Goal: Communication & Community: Answer question/provide support

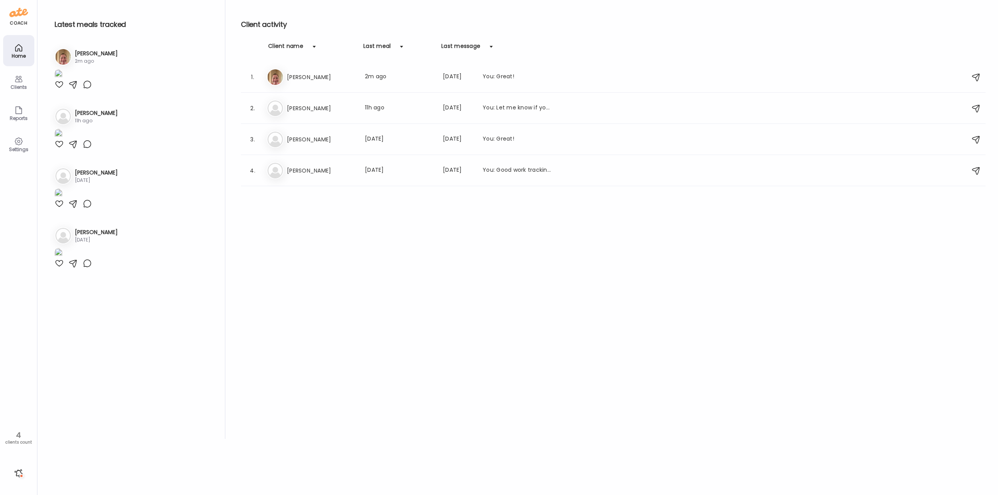
click at [288, 84] on div "Er [PERSON_NAME] Last meal: 2m ago Last message: [DATE] You: Great!" at bounding box center [614, 77] width 695 height 17
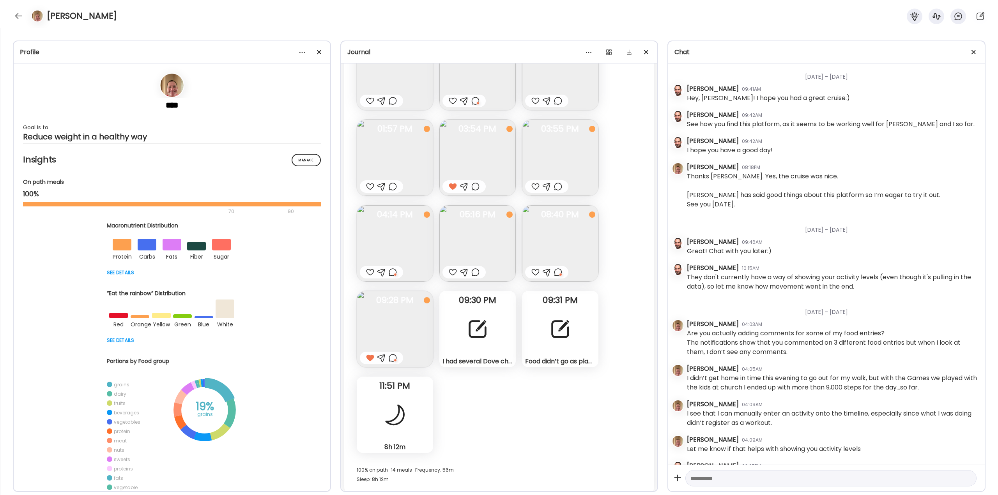
scroll to position [4984, 0]
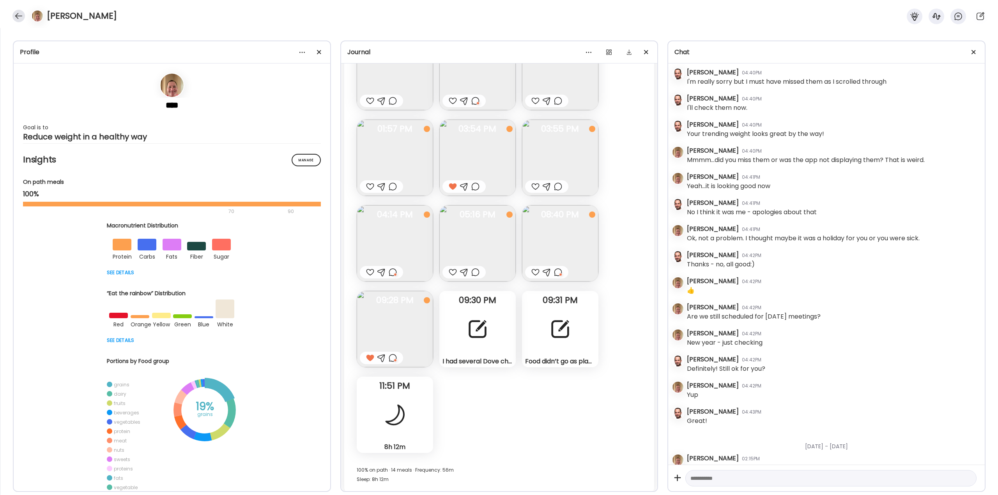
click at [18, 20] on div at bounding box center [18, 16] width 12 height 12
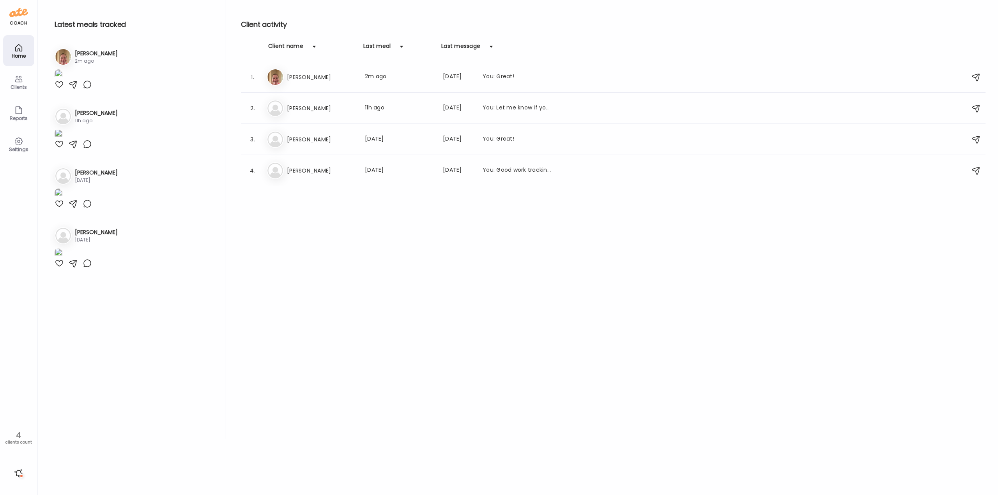
click at [19, 474] on div at bounding box center [18, 473] width 12 height 12
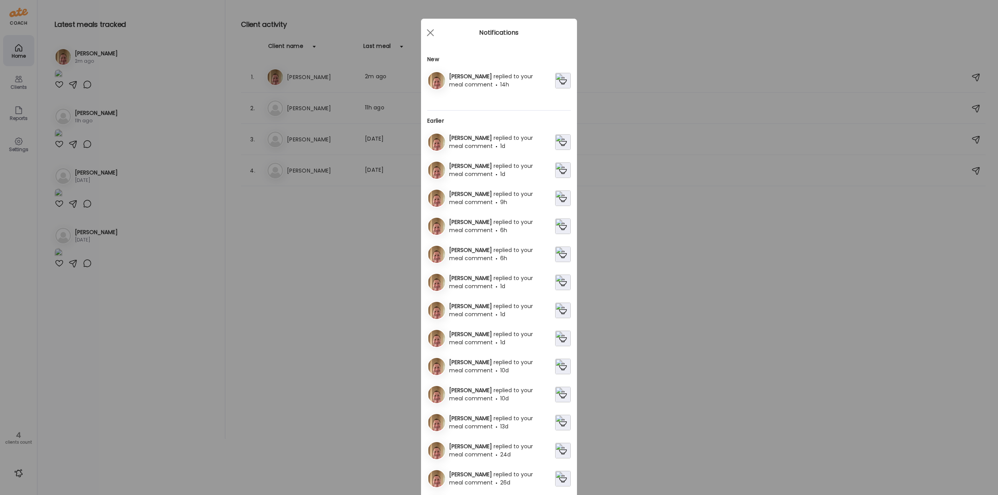
click at [480, 80] on div "[PERSON_NAME] replied to your meal comment 14h" at bounding box center [500, 81] width 109 height 16
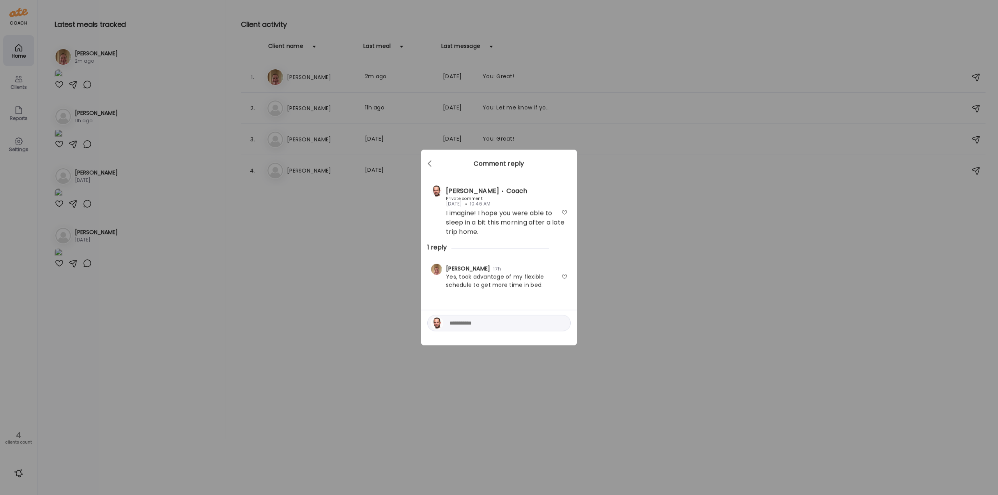
click at [564, 277] on div at bounding box center [564, 277] width 6 height 6
click at [605, 274] on div "Ate Coach Dashboard Wahoo! It’s official Take a moment to set up your Coach Pro…" at bounding box center [499, 247] width 998 height 495
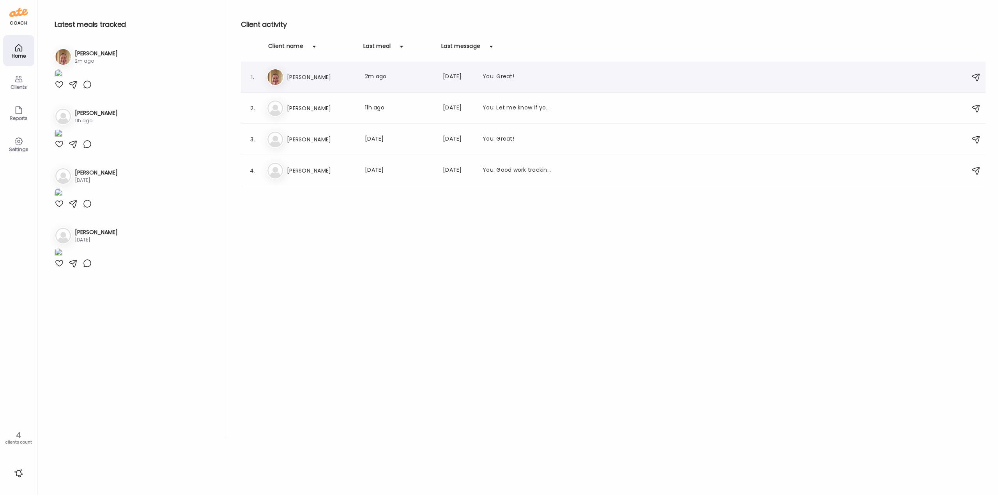
click at [320, 80] on h3 "[PERSON_NAME]" at bounding box center [321, 77] width 69 height 9
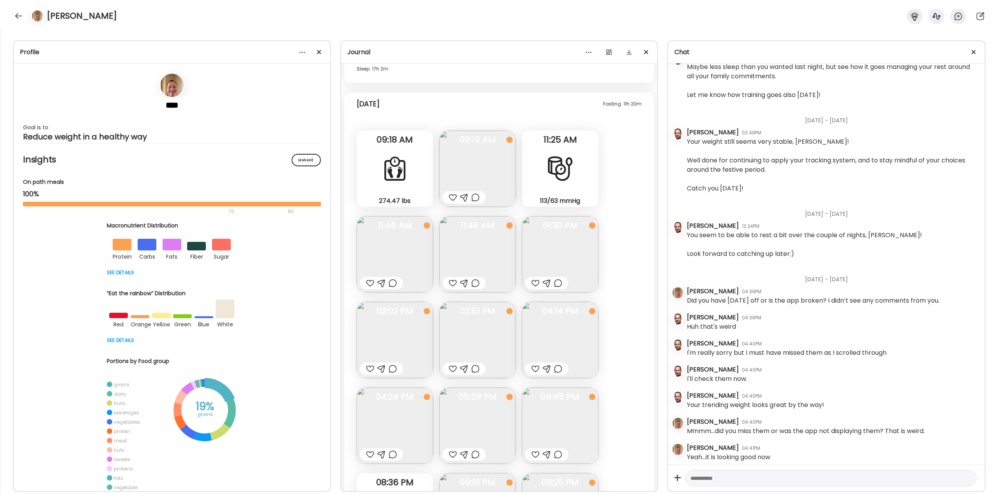
scroll to position [19471, 0]
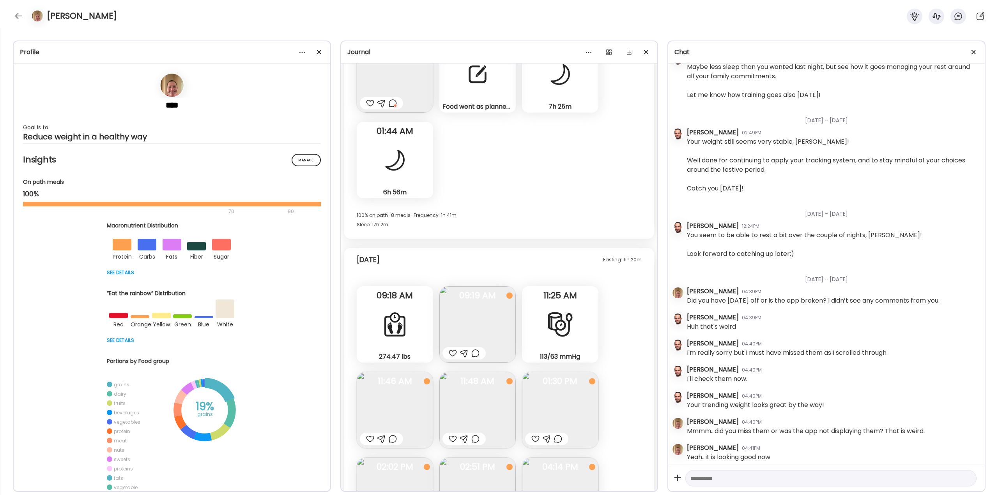
click at [467, 316] on img at bounding box center [477, 324] width 76 height 76
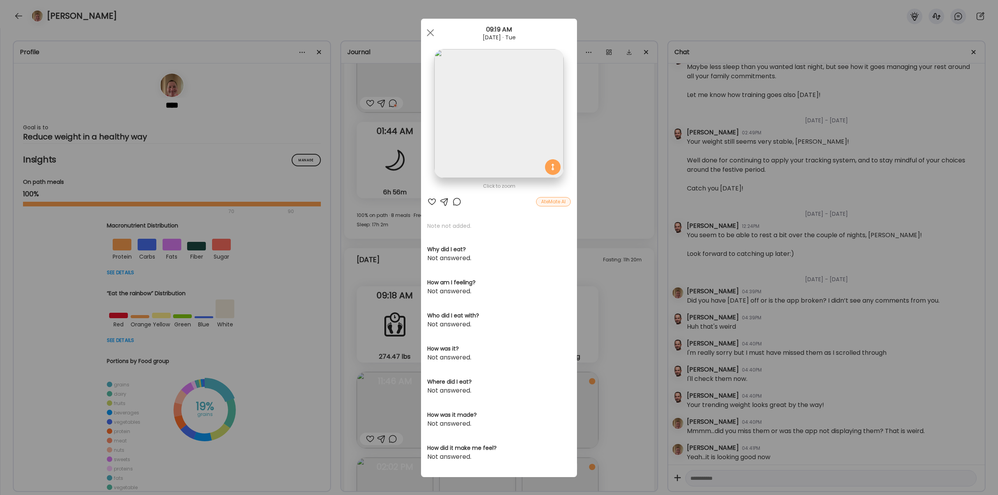
click at [605, 219] on div "Ate Coach Dashboard Wahoo! It’s official Take a moment to set up your Coach Pro…" at bounding box center [499, 247] width 998 height 495
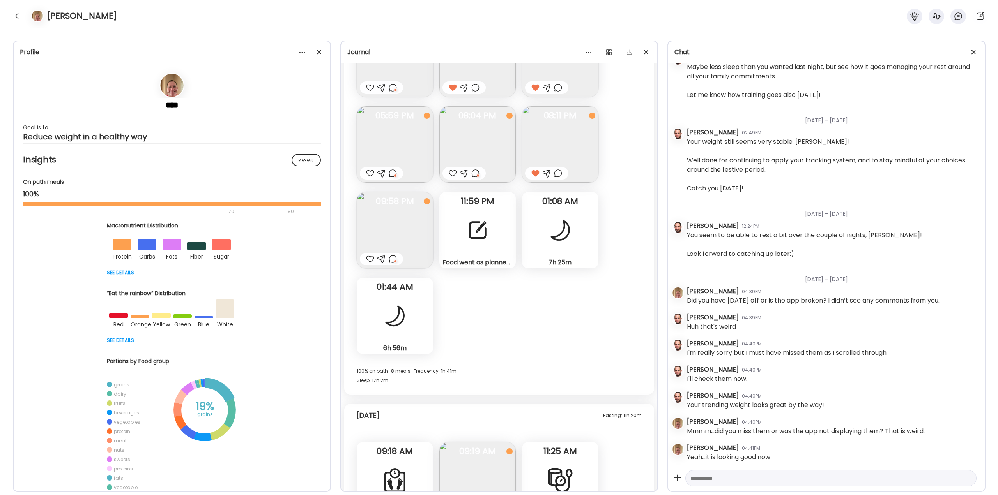
scroll to position [19510, 0]
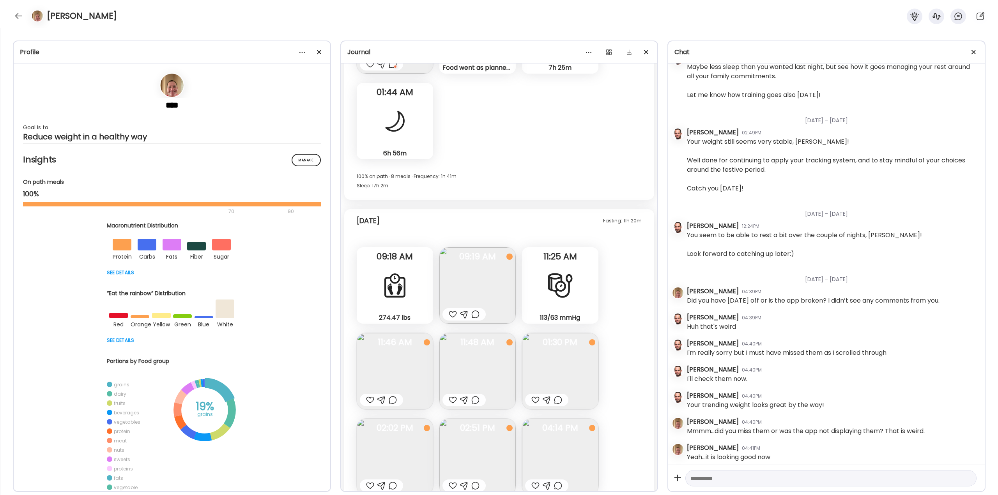
click at [474, 316] on div at bounding box center [475, 314] width 8 height 9
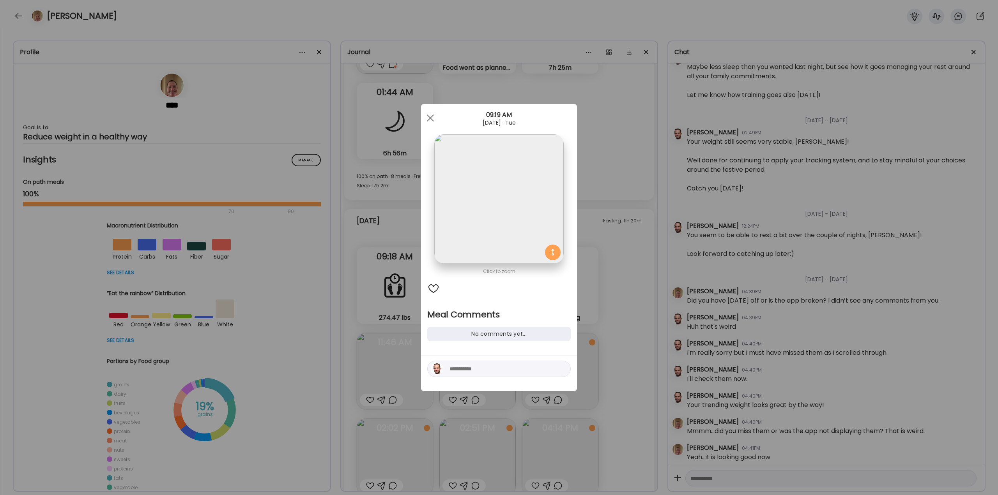
click at [473, 370] on textarea at bounding box center [501, 368] width 105 height 9
type textarea "**********"
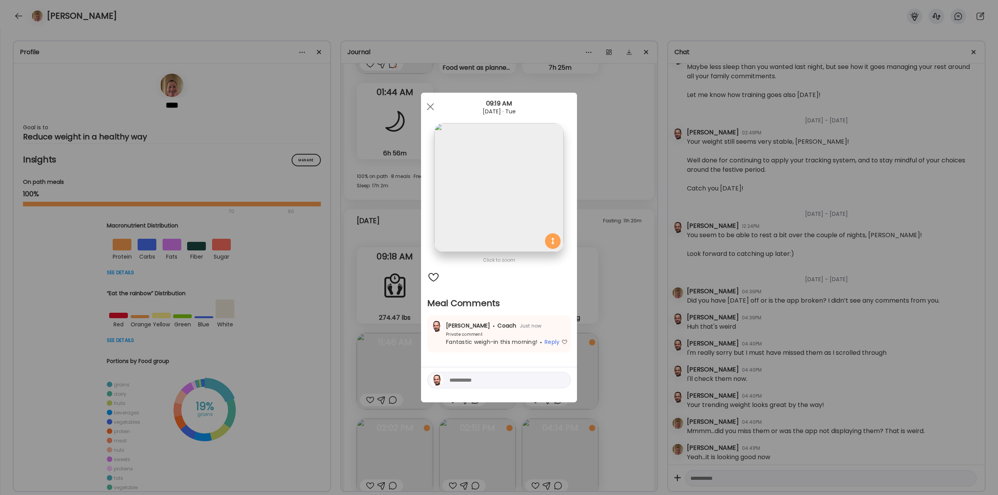
click at [630, 290] on div "Ate Coach Dashboard Wahoo! It’s official Take a moment to set up your Coach Pro…" at bounding box center [499, 247] width 998 height 495
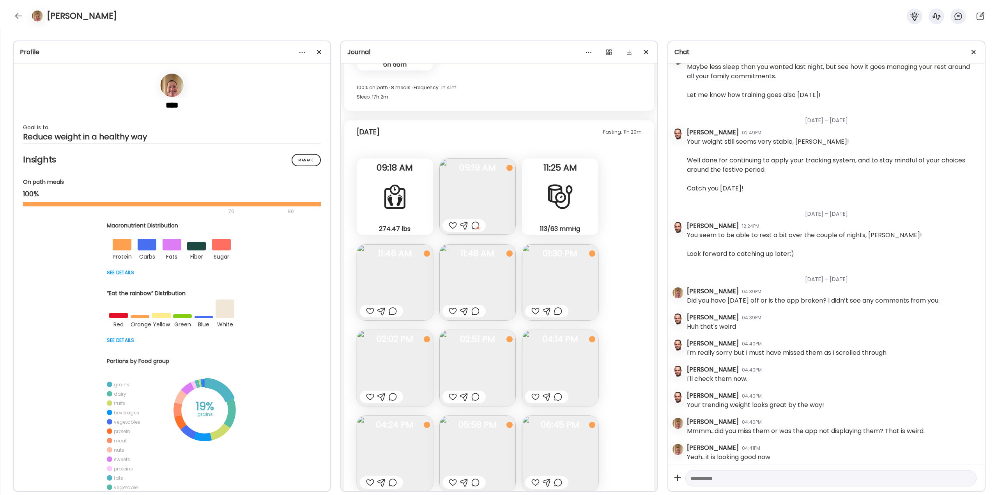
scroll to position [19627, 0]
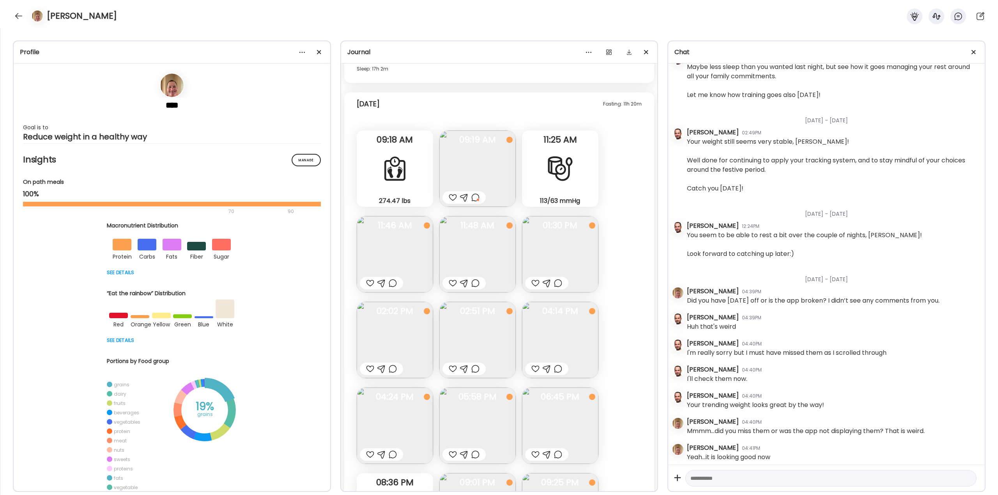
click at [535, 283] on div at bounding box center [535, 283] width 8 height 9
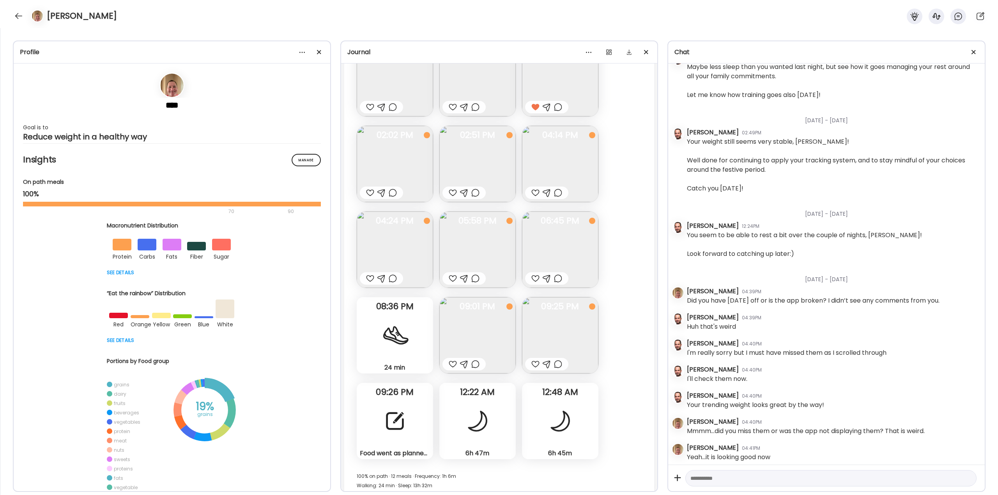
scroll to position [19705, 0]
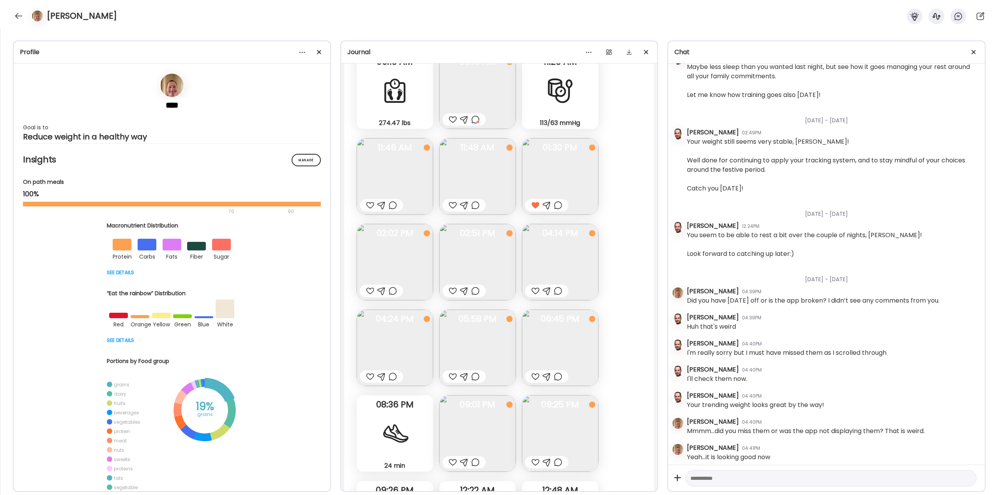
click at [393, 290] on div at bounding box center [393, 290] width 8 height 9
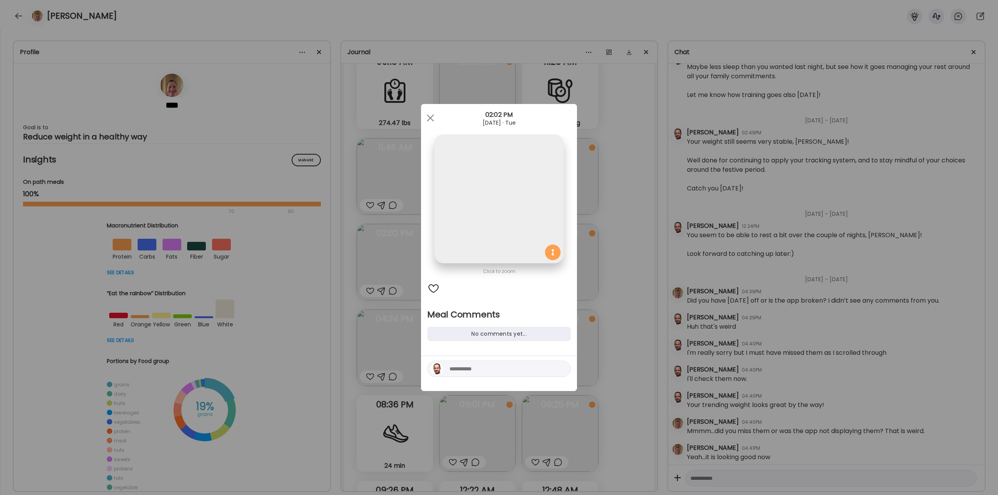
click at [472, 370] on textarea at bounding box center [501, 368] width 105 height 9
type textarea "**********"
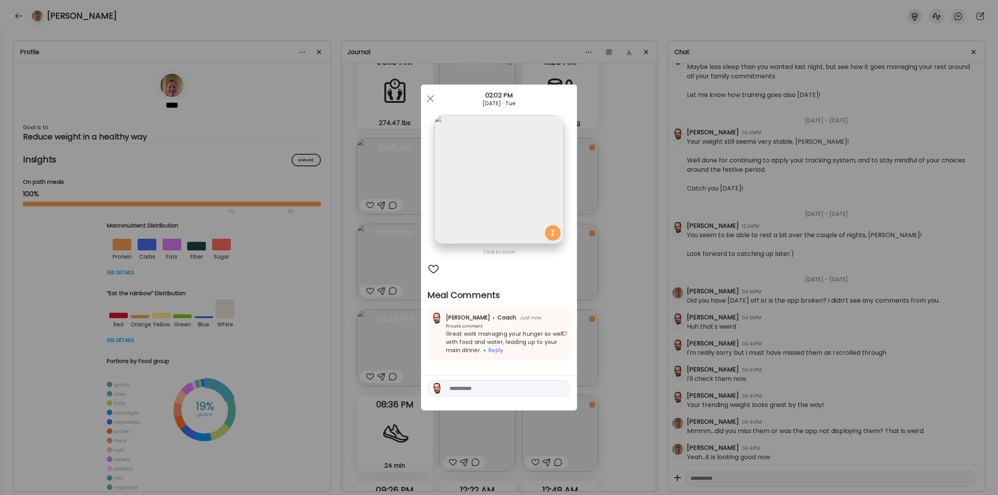
click at [632, 283] on div "Ate Coach Dashboard Wahoo! It’s official Take a moment to set up your Coach Pro…" at bounding box center [499, 247] width 998 height 495
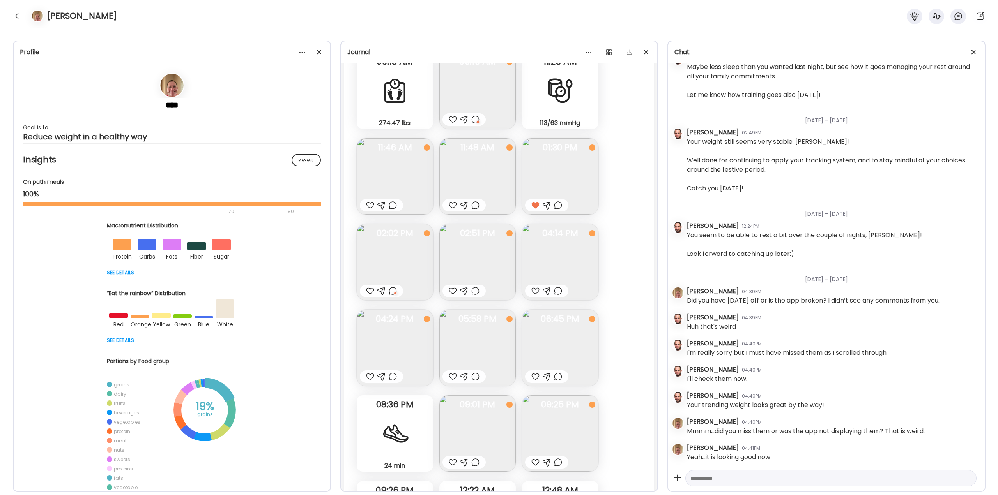
click at [534, 290] on div at bounding box center [535, 290] width 8 height 9
click at [553, 266] on img at bounding box center [560, 262] width 76 height 76
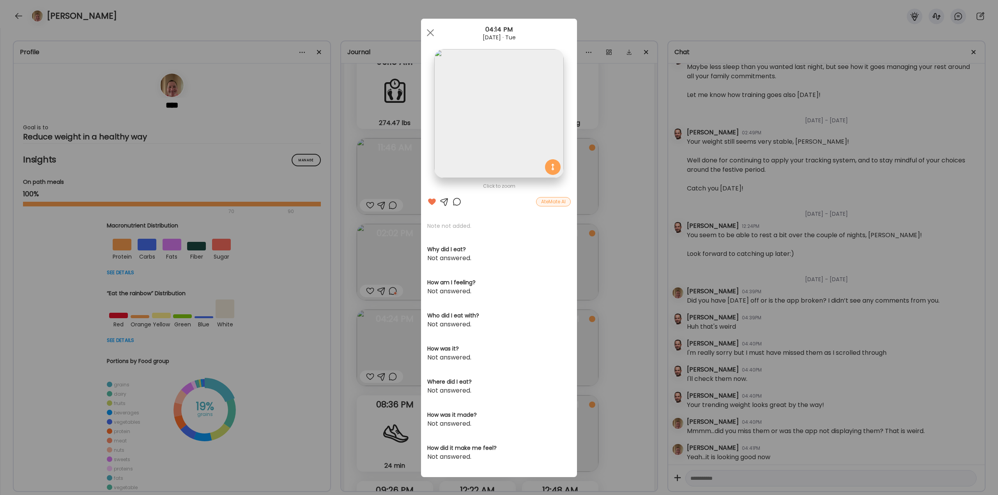
click at [457, 201] on div at bounding box center [456, 201] width 9 height 9
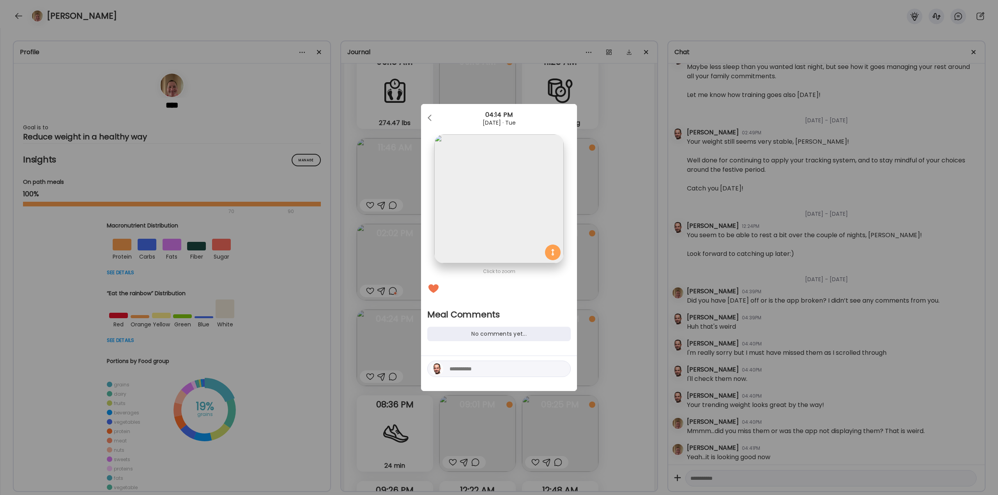
click at [490, 367] on textarea at bounding box center [501, 368] width 105 height 9
type textarea "**********"
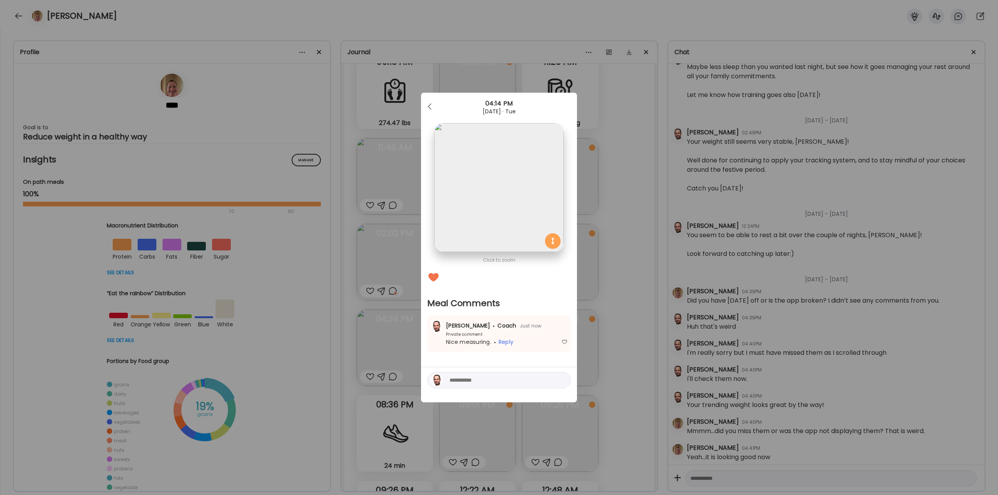
click at [401, 297] on div "Ate Coach Dashboard Wahoo! It’s official Take a moment to set up your Coach Pro…" at bounding box center [499, 247] width 998 height 495
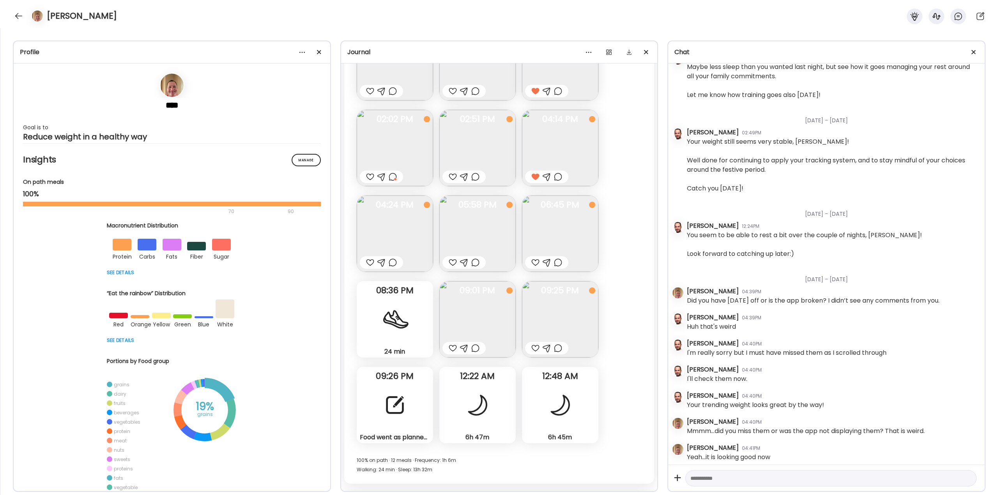
scroll to position [19822, 0]
click at [392, 235] on img at bounding box center [395, 231] width 76 height 76
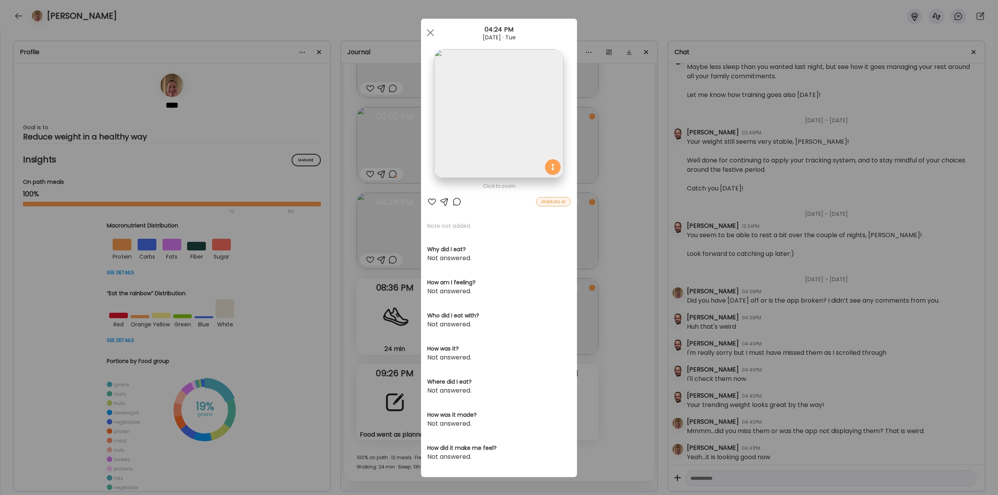
click at [455, 202] on div at bounding box center [456, 201] width 9 height 9
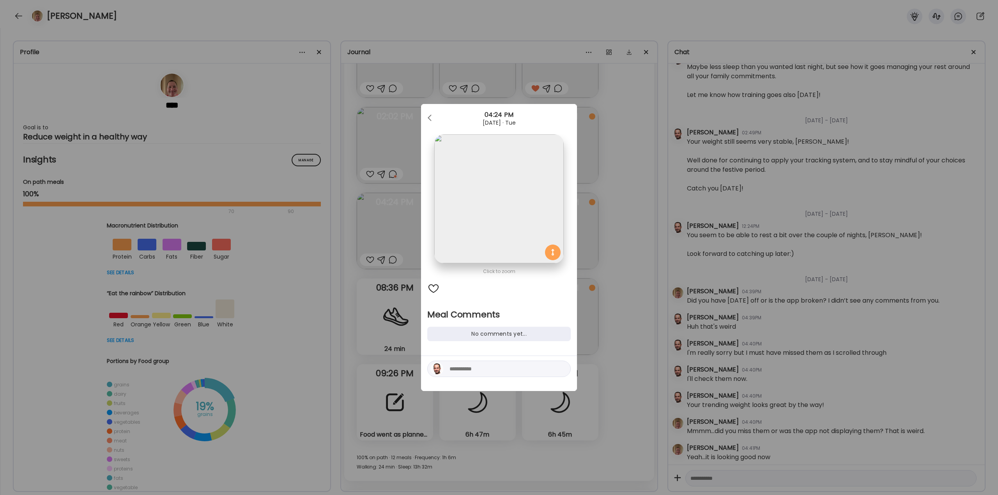
click at [483, 370] on textarea at bounding box center [501, 368] width 105 height 9
type textarea "**********"
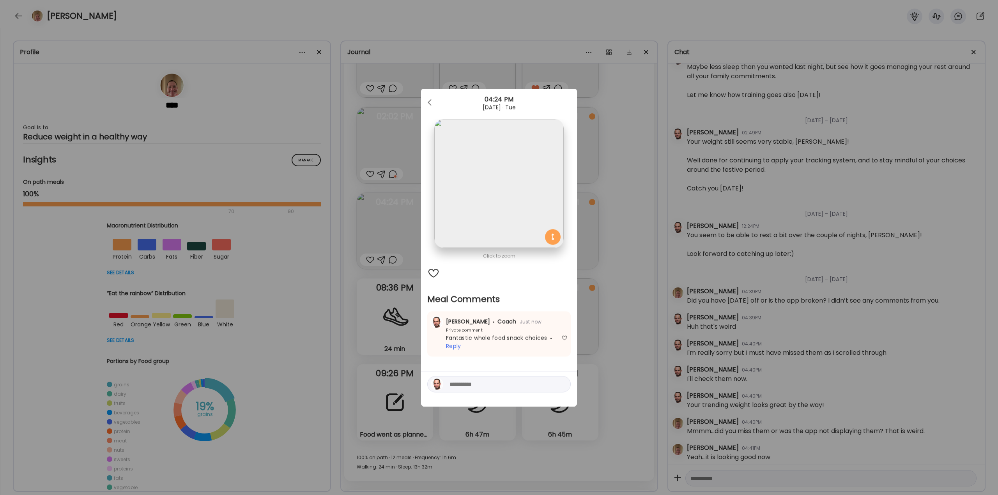
click at [608, 329] on div "Ate Coach Dashboard Wahoo! It’s official Take a moment to set up your Coach Pro…" at bounding box center [499, 247] width 998 height 495
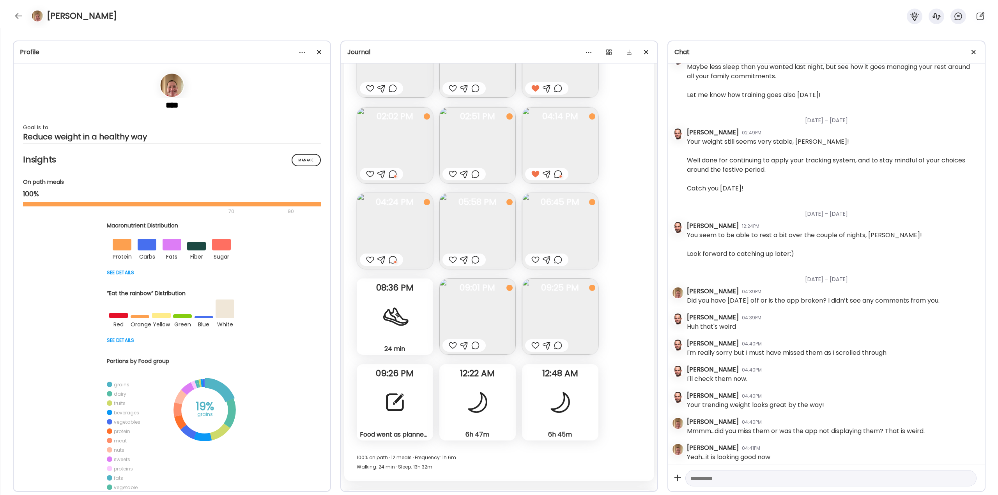
click at [481, 237] on img at bounding box center [477, 231] width 76 height 76
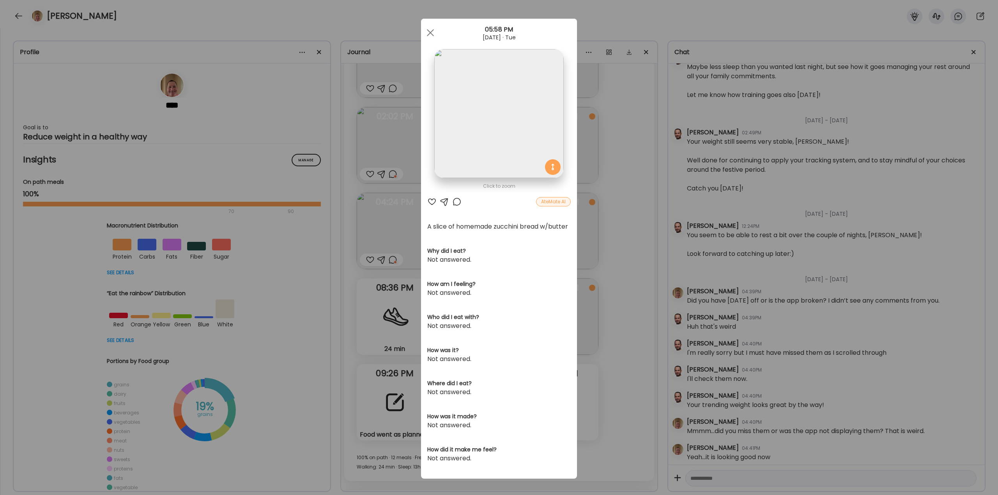
click at [430, 203] on div at bounding box center [431, 201] width 9 height 9
click at [642, 321] on div "Ate Coach Dashboard Wahoo! It’s official Take a moment to set up your Coach Pro…" at bounding box center [499, 247] width 998 height 495
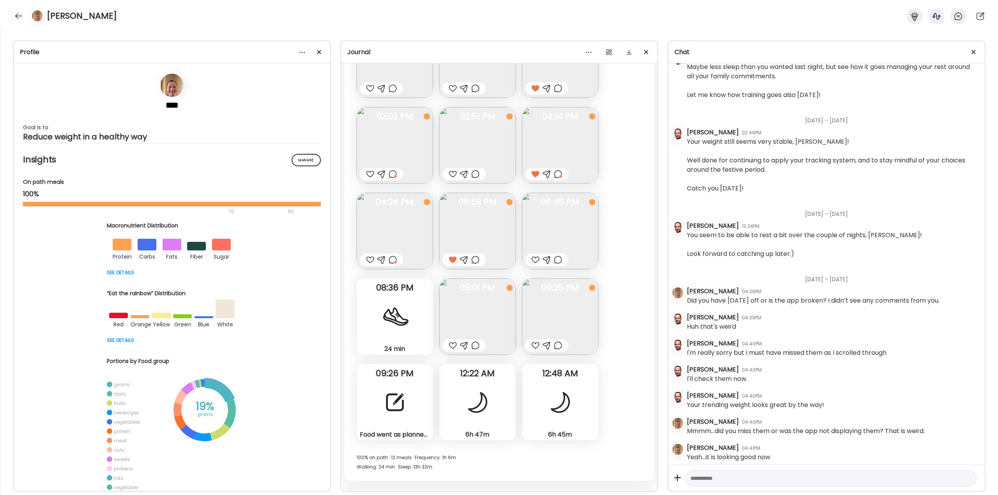
click at [559, 238] on img at bounding box center [560, 231] width 76 height 76
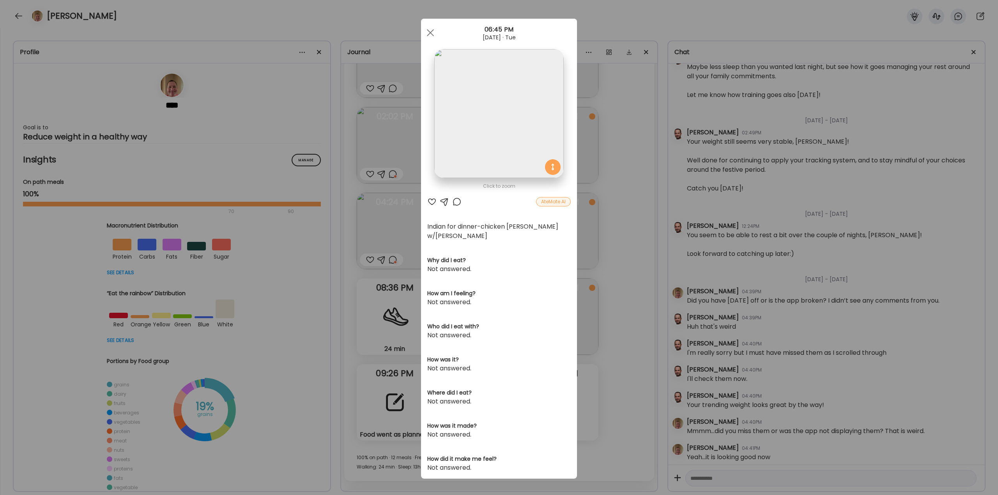
click at [461, 202] on div "AteMate AI" at bounding box center [498, 201] width 143 height 9
click at [456, 203] on div at bounding box center [456, 201] width 9 height 9
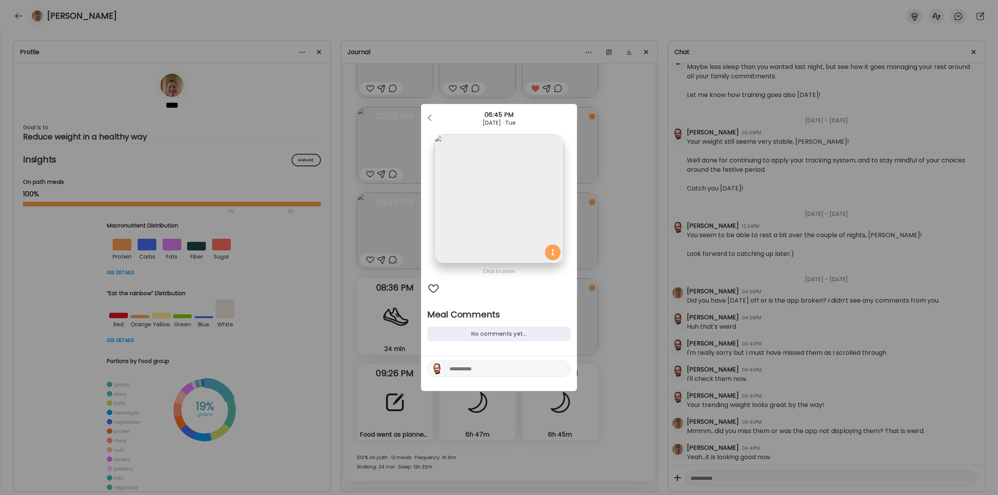
click at [475, 372] on textarea at bounding box center [501, 368] width 105 height 9
type textarea "*****"
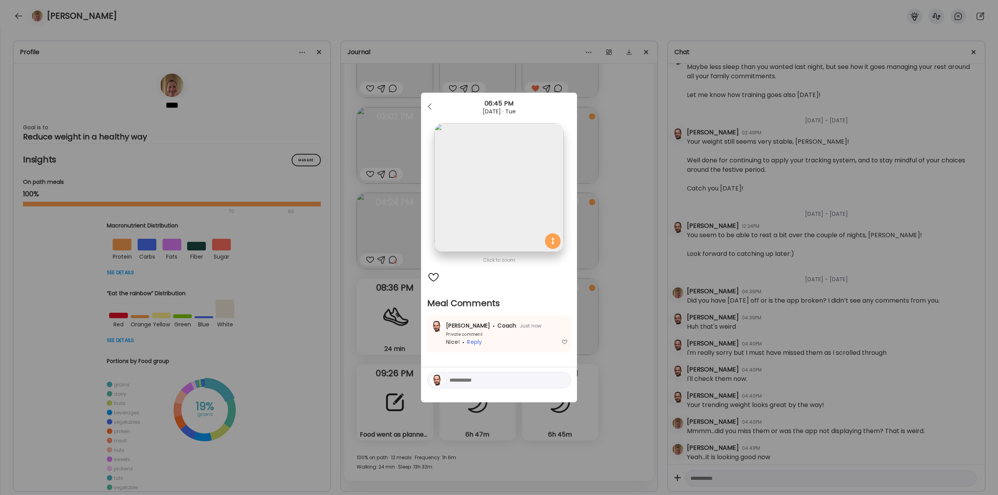
click at [621, 314] on div "Ate Coach Dashboard Wahoo! It’s official Take a moment to set up your Coach Pro…" at bounding box center [499, 247] width 998 height 495
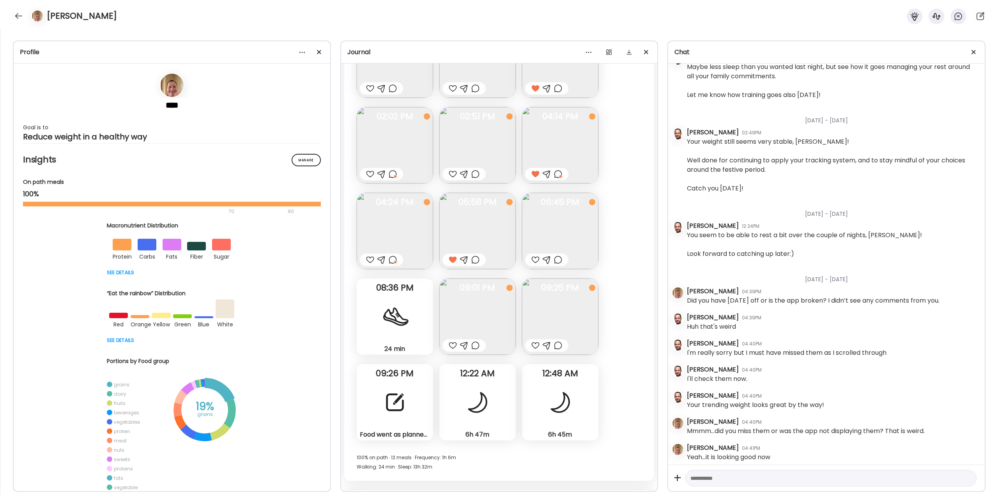
scroll to position [19939, 0]
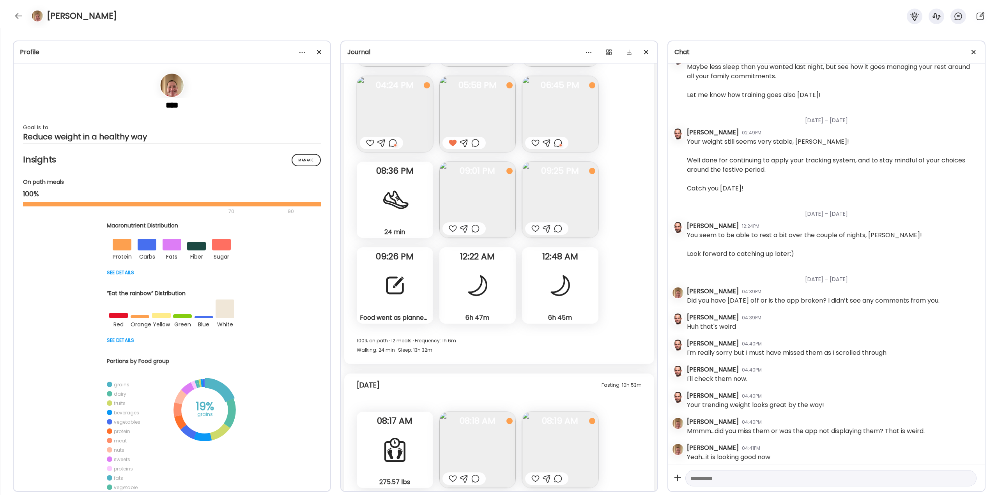
click at [484, 198] on img at bounding box center [477, 200] width 76 height 76
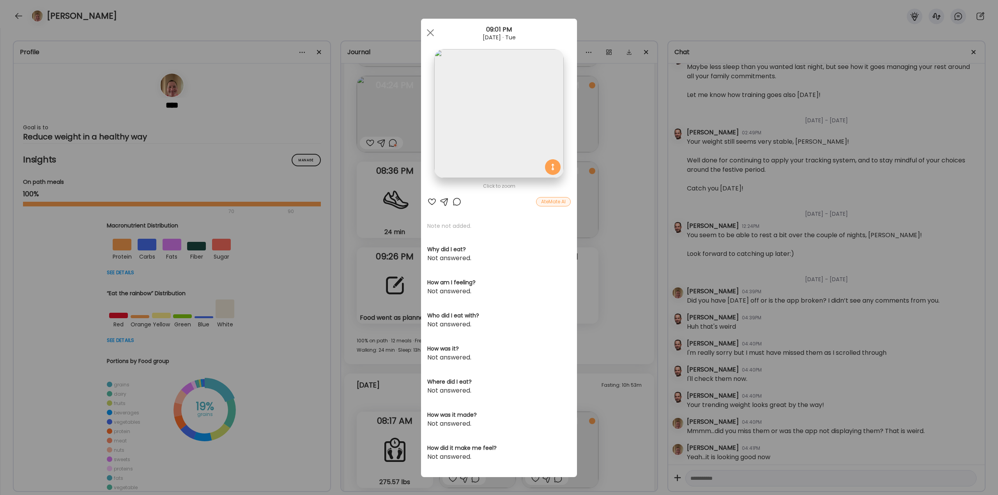
click at [594, 236] on div "Ate Coach Dashboard Wahoo! It’s official Take a moment to set up your Coach Pro…" at bounding box center [499, 247] width 998 height 495
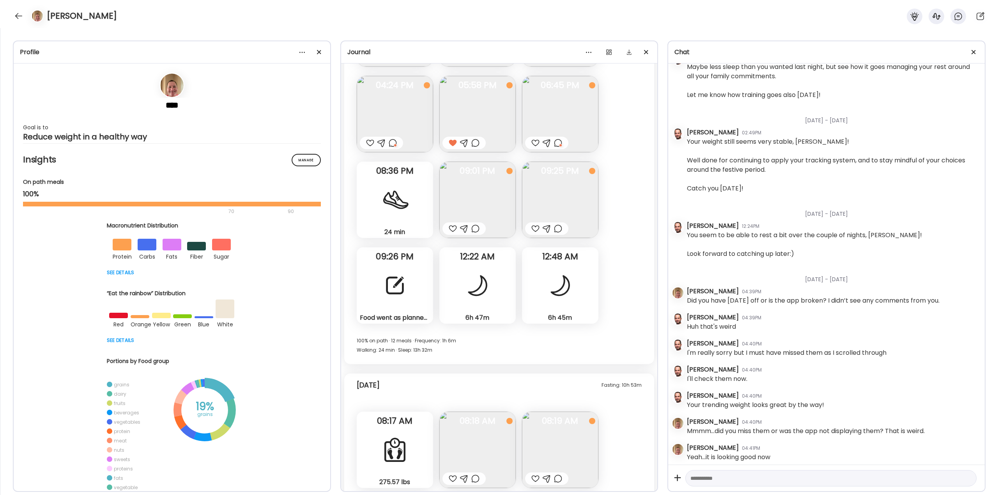
click at [359, 282] on div "Food went as planned [DATE]. [DATE] I’m traveling to [GEOGRAPHIC_DATA], [GEOGRA…" at bounding box center [395, 286] width 76 height 76
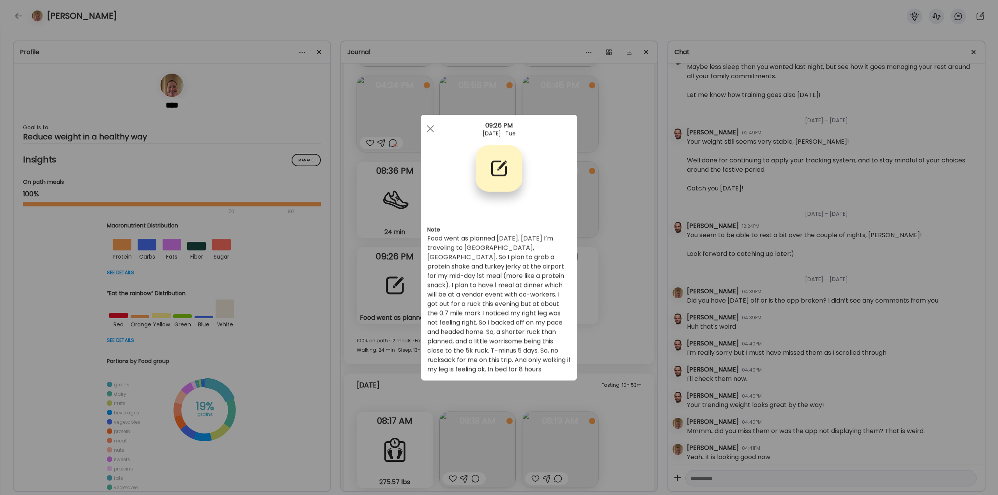
click at [404, 285] on div "Ate Coach Dashboard Wahoo! It’s official Take a moment to set up your Coach Pro…" at bounding box center [499, 247] width 998 height 495
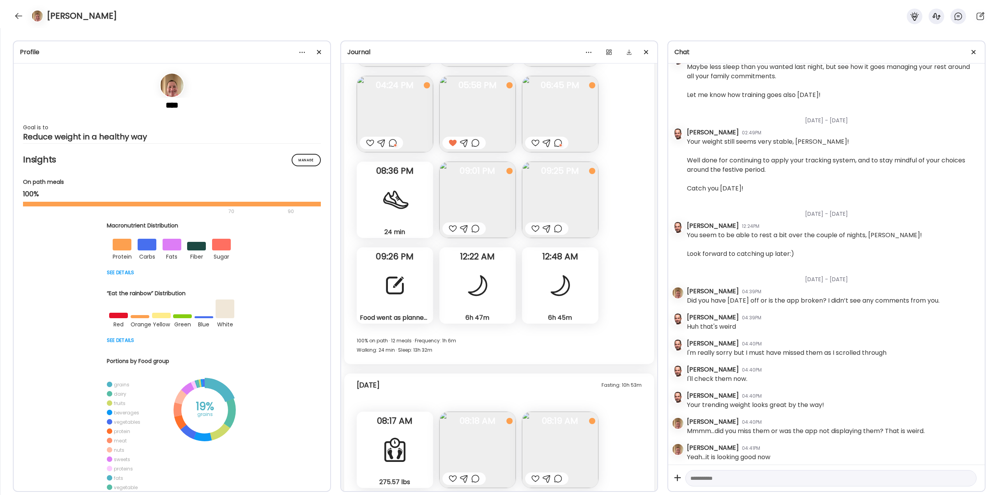
click at [404, 285] on div at bounding box center [395, 286] width 28 height 28
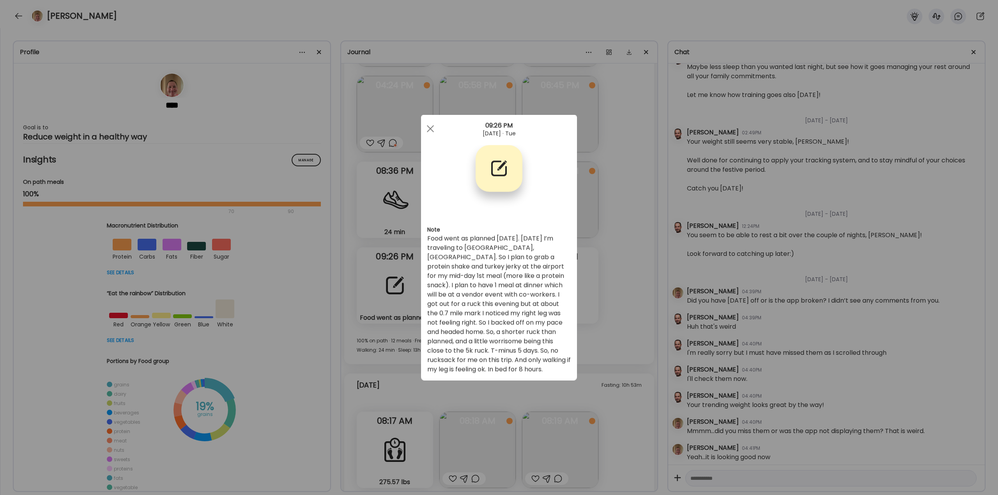
click at [611, 337] on div "Ate Coach Dashboard Wahoo! It’s official Take a moment to set up your Coach Pro…" at bounding box center [499, 247] width 998 height 495
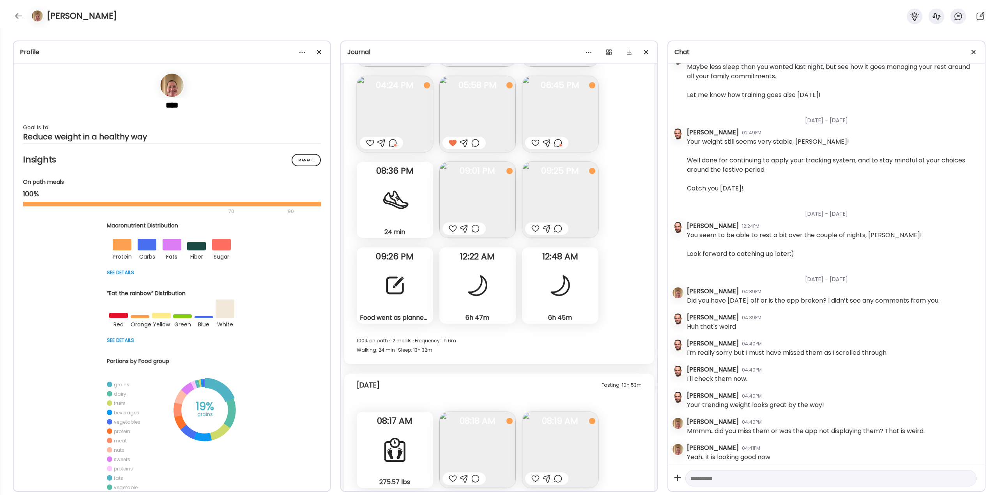
click at [475, 229] on div at bounding box center [475, 228] width 8 height 9
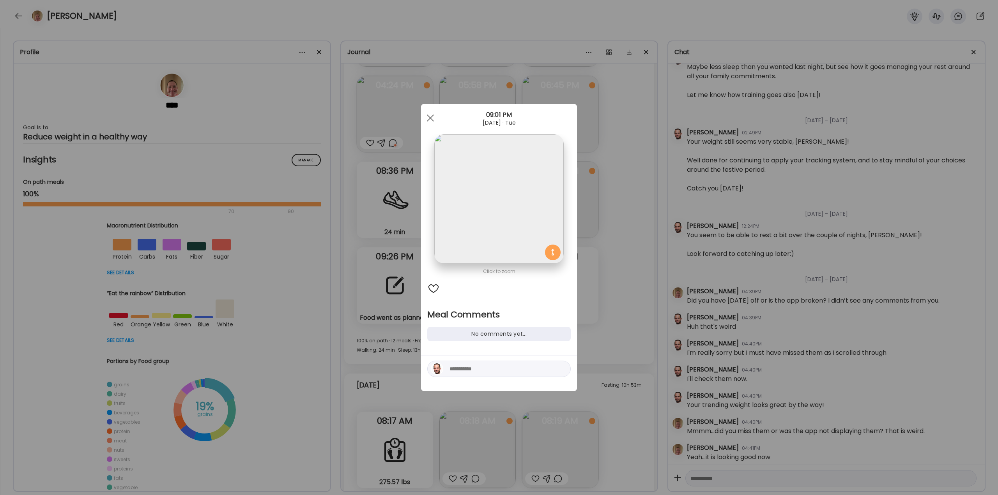
click at [465, 372] on textarea at bounding box center [501, 368] width 105 height 9
type textarea "**********"
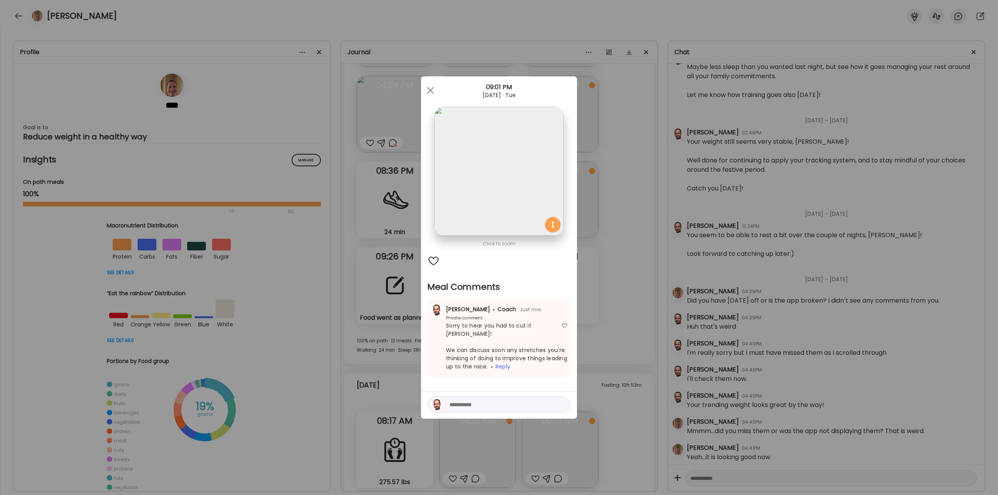
click at [614, 267] on div "Ate Coach Dashboard Wahoo! It’s official Take a moment to set up your Coach Pro…" at bounding box center [499, 247] width 998 height 495
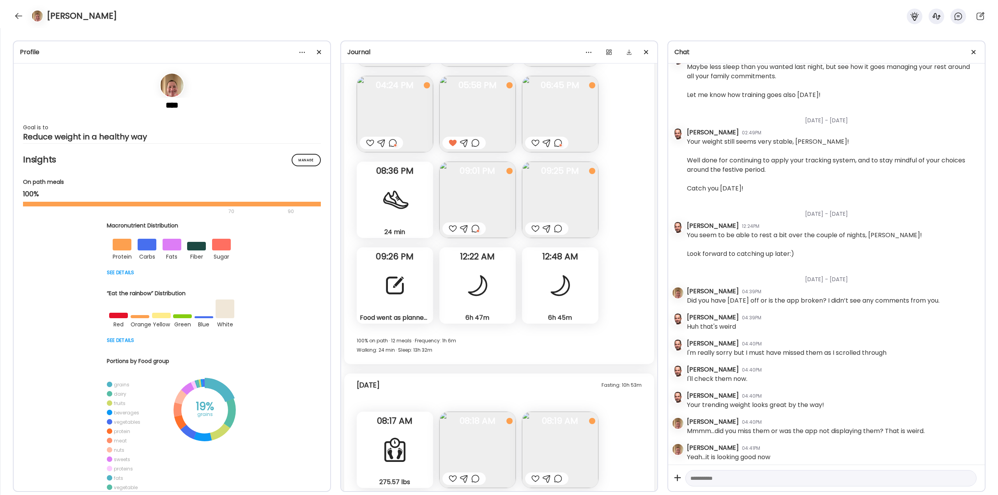
click at [401, 279] on div at bounding box center [395, 286] width 28 height 28
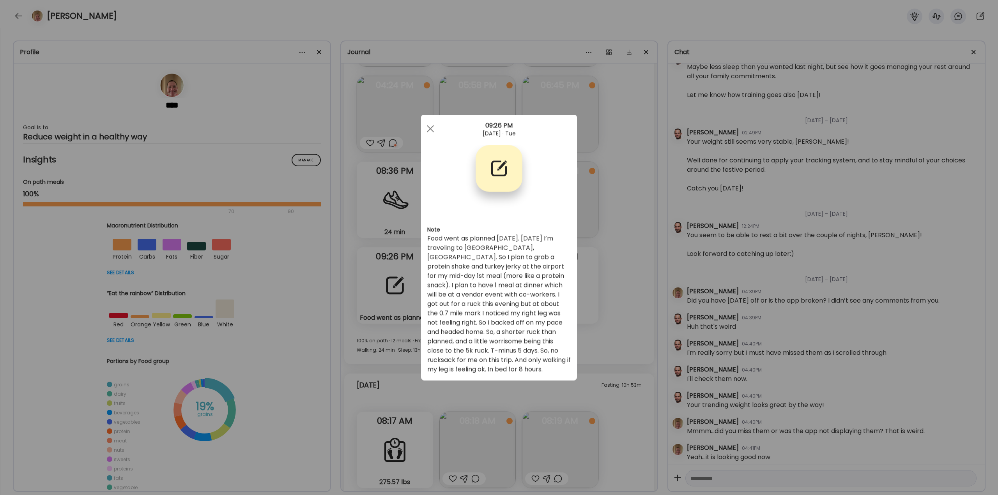
click at [619, 247] on div "Ate Coach Dashboard Wahoo! It’s official Take a moment to set up your Coach Pro…" at bounding box center [499, 247] width 998 height 495
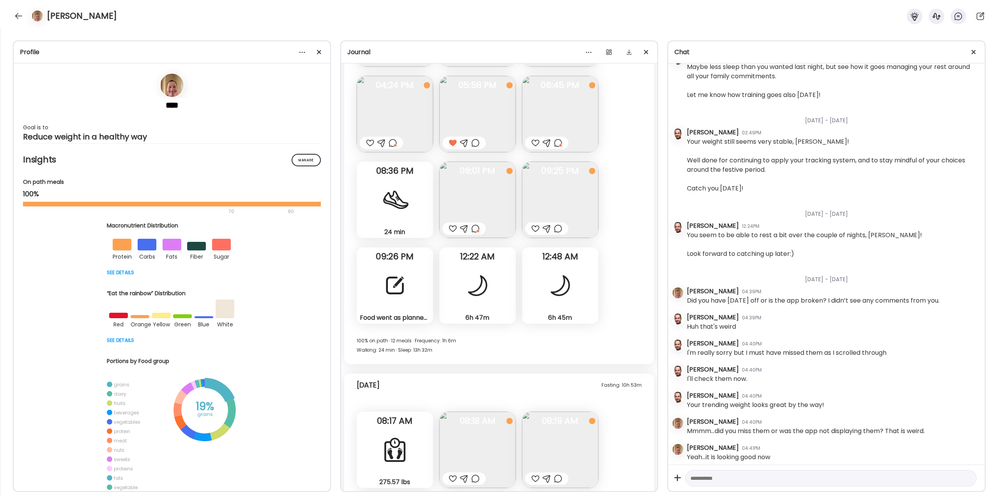
scroll to position [20055, 0]
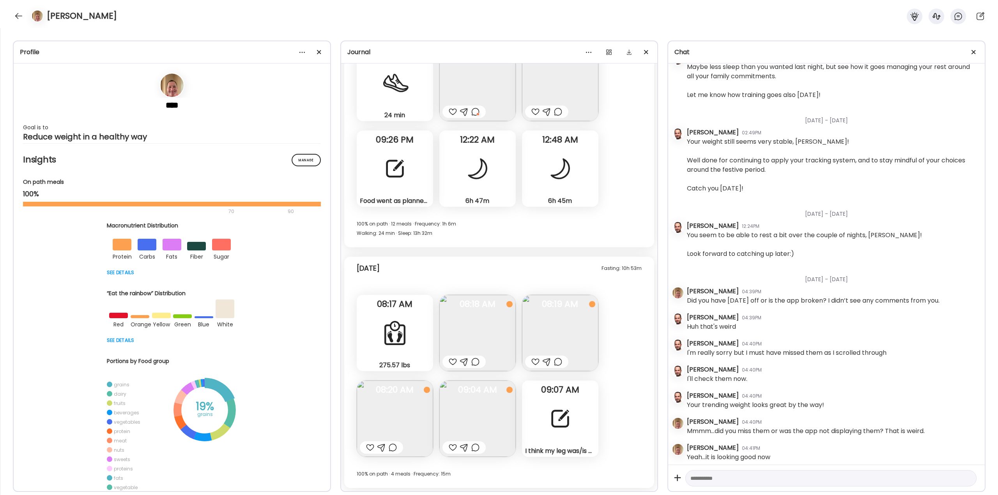
click at [476, 326] on img at bounding box center [477, 333] width 76 height 76
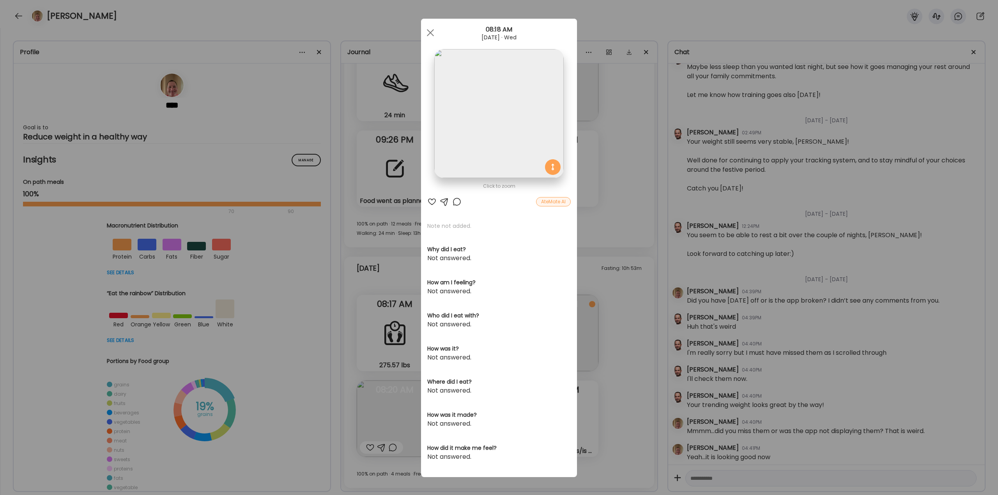
click at [598, 322] on div "Ate Coach Dashboard Wahoo! It’s official Take a moment to set up your Coach Pro…" at bounding box center [499, 247] width 998 height 495
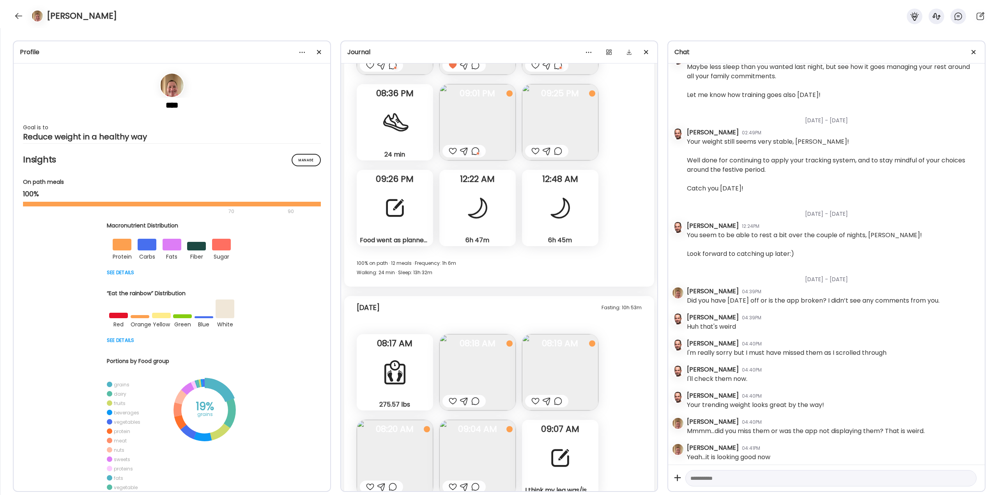
scroll to position [20016, 0]
click at [472, 401] on div at bounding box center [475, 400] width 8 height 9
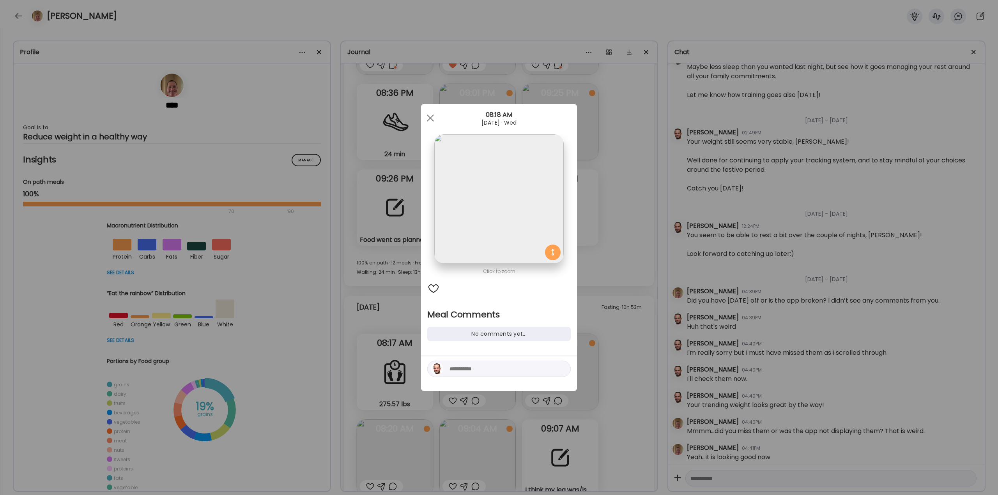
click at [490, 370] on textarea at bounding box center [501, 368] width 105 height 9
type textarea "**********"
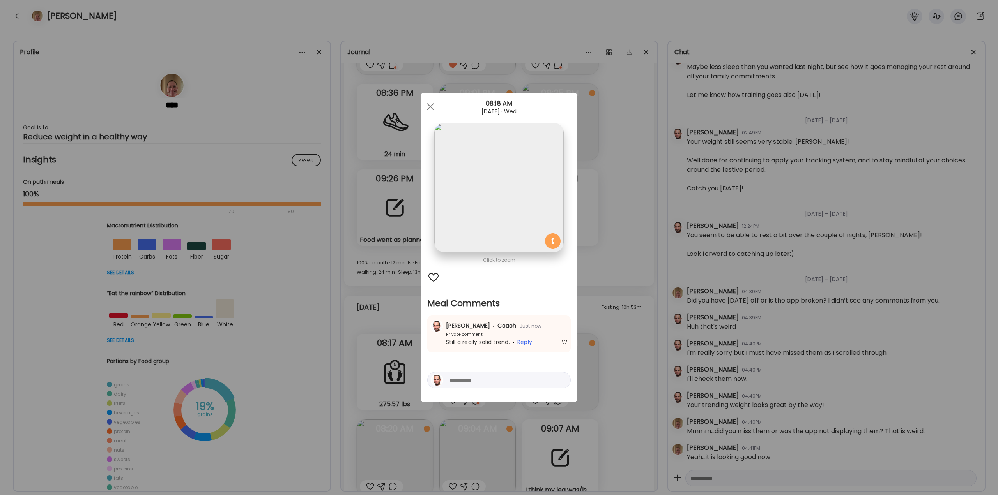
click at [636, 284] on div "Ate Coach Dashboard Wahoo! It’s official Take a moment to set up your Coach Pro…" at bounding box center [499, 247] width 998 height 495
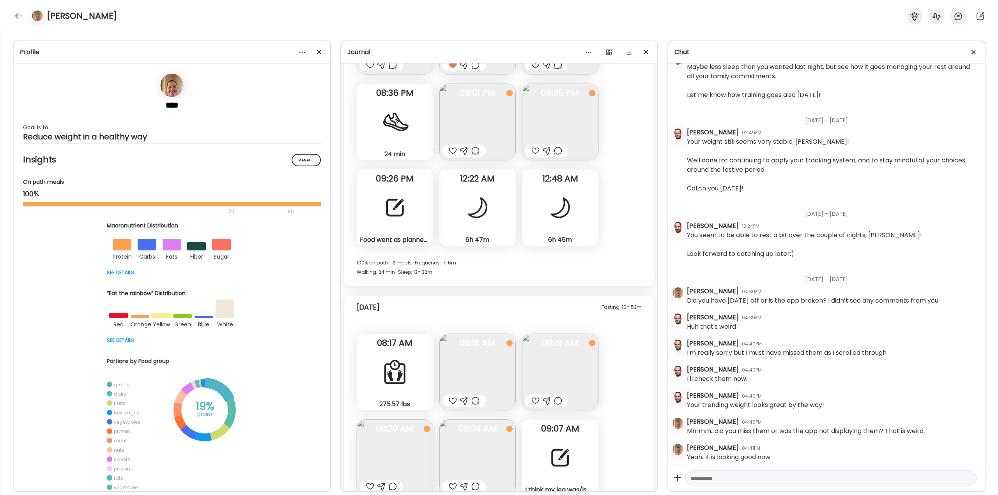
scroll to position [20055, 0]
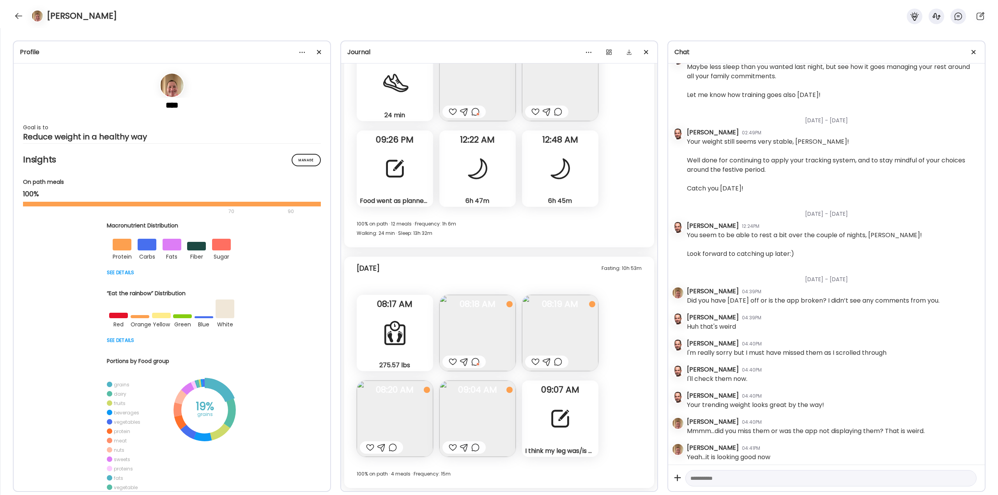
click at [576, 337] on img at bounding box center [560, 333] width 76 height 76
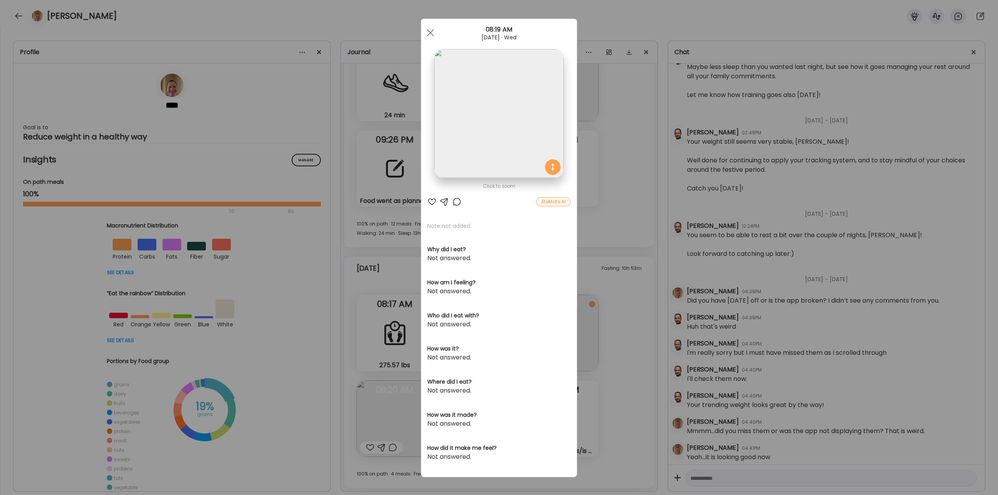
click at [453, 203] on div at bounding box center [456, 201] width 9 height 9
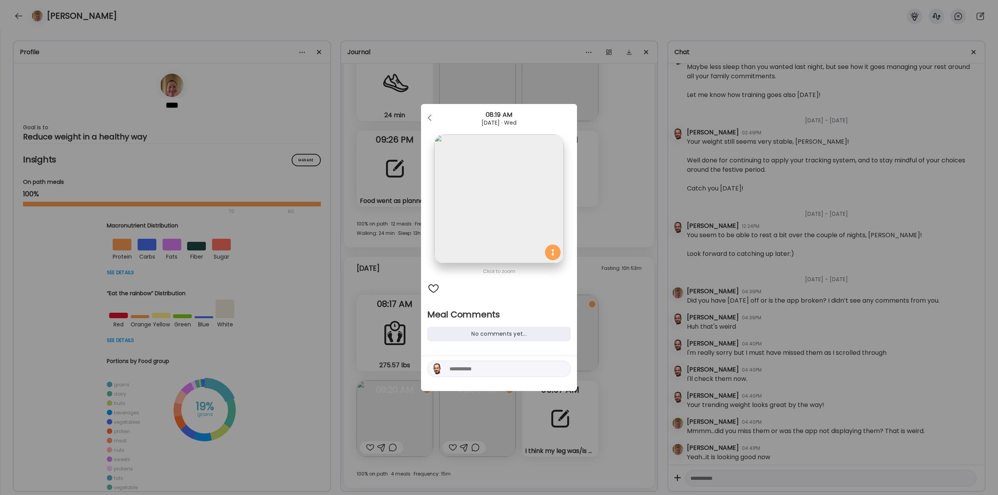
click at [492, 369] on textarea at bounding box center [501, 368] width 105 height 9
type textarea "**********"
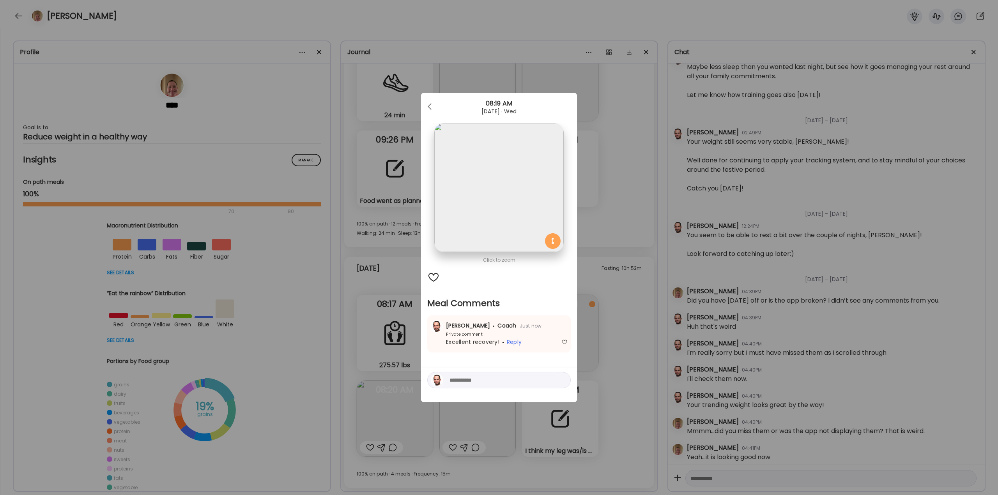
click at [613, 354] on div "Ate Coach Dashboard Wahoo! It’s official Take a moment to set up your Coach Pro…" at bounding box center [499, 247] width 998 height 495
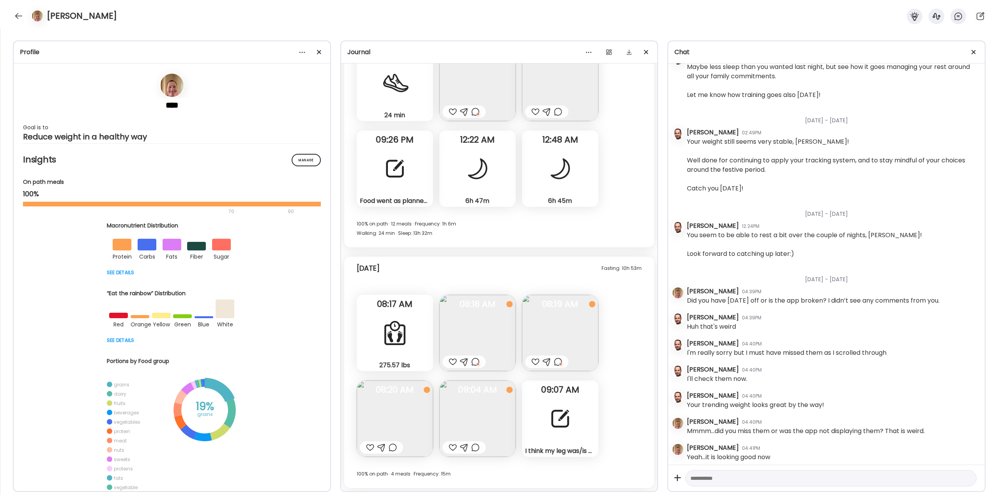
click at [560, 419] on div at bounding box center [560, 419] width 28 height 28
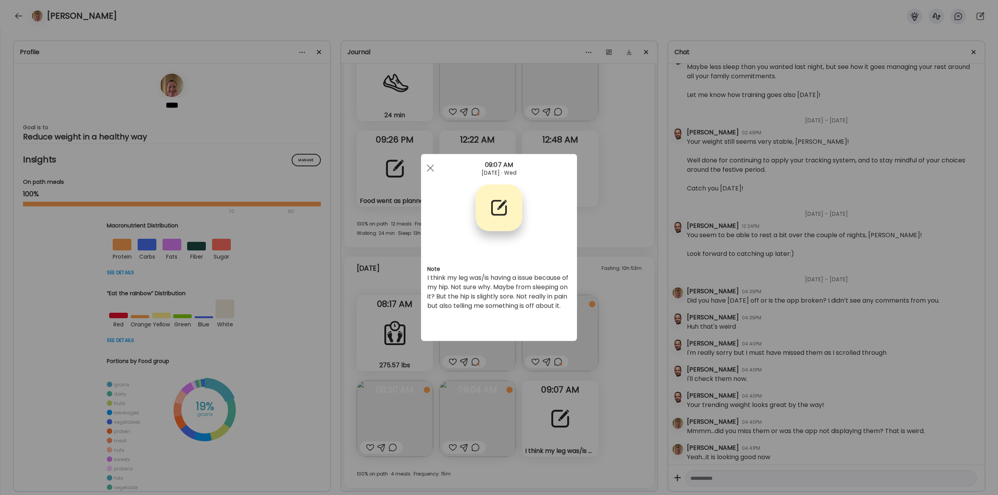
click at [592, 394] on div "Ate Coach Dashboard Wahoo! It’s official Take a moment to set up your Coach Pro…" at bounding box center [499, 247] width 998 height 495
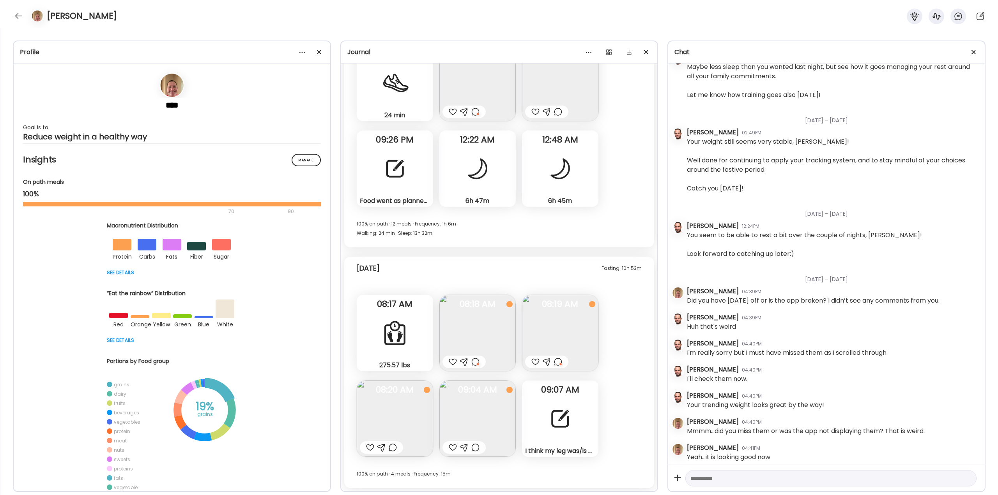
click at [475, 447] on div at bounding box center [475, 447] width 8 height 9
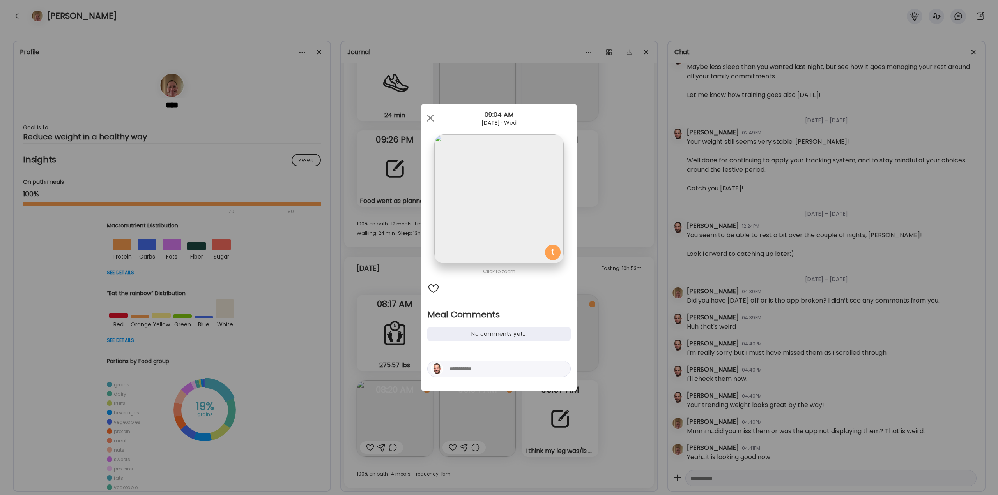
click at [469, 370] on textarea at bounding box center [501, 368] width 105 height 9
type textarea "**********"
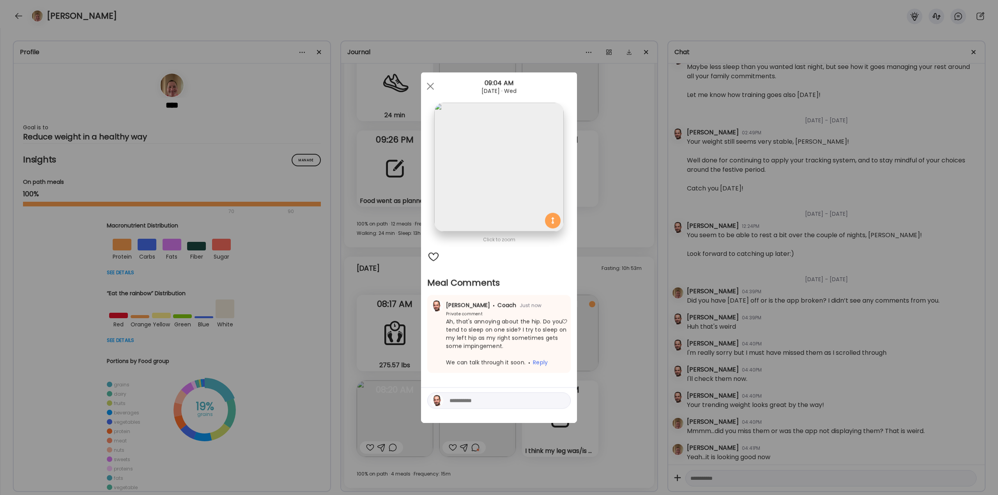
click at [626, 295] on div "Ate Coach Dashboard Wahoo! It’s official Take a moment to set up your Coach Pro…" at bounding box center [499, 247] width 998 height 495
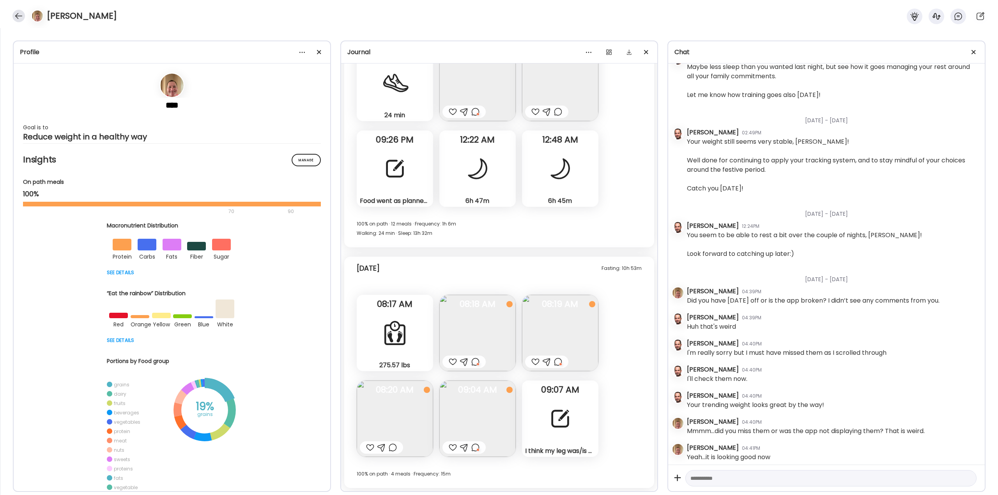
click at [22, 16] on div at bounding box center [18, 16] width 12 height 12
